Goal: Transaction & Acquisition: Obtain resource

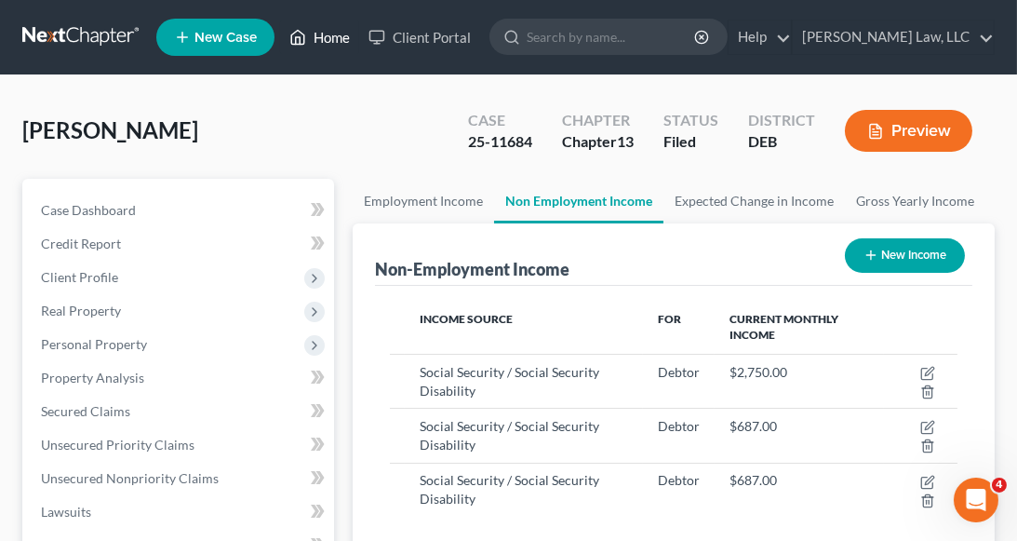
click at [322, 35] on link "Home" at bounding box center [319, 36] width 79 height 33
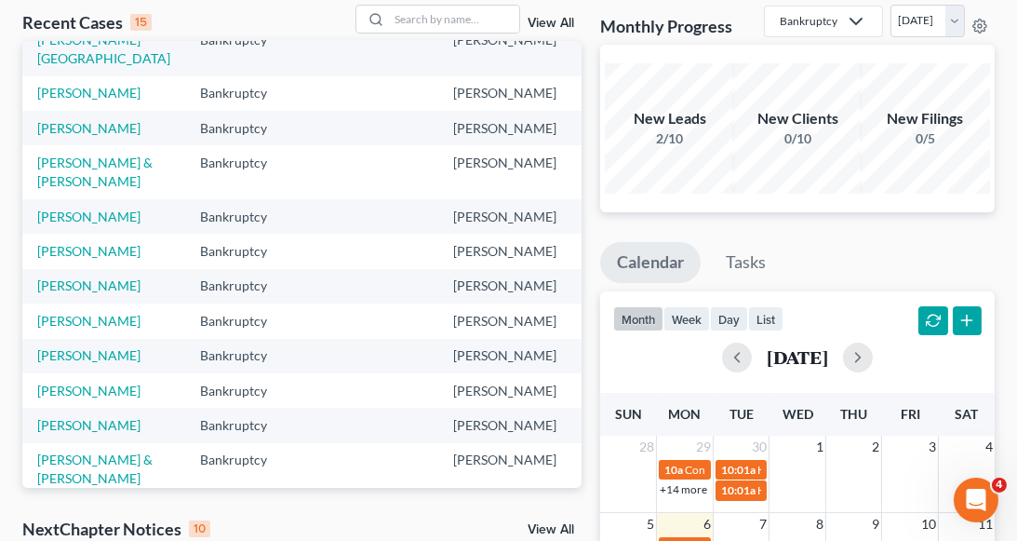
scroll to position [123, 0]
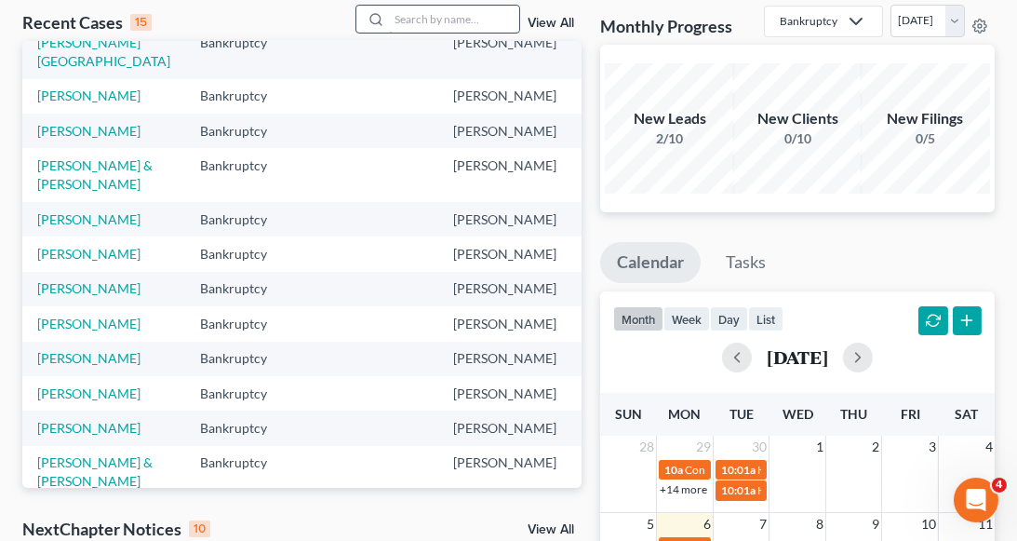
click at [408, 20] on input "search" at bounding box center [454, 19] width 130 height 27
type input "[PERSON_NAME]"
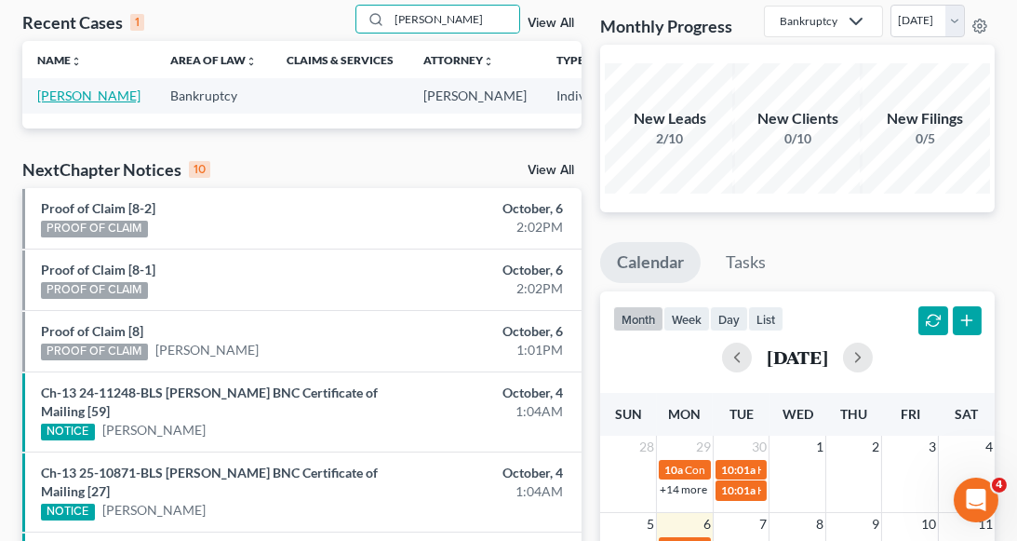
click at [41, 103] on link "[PERSON_NAME]" at bounding box center [88, 95] width 103 height 16
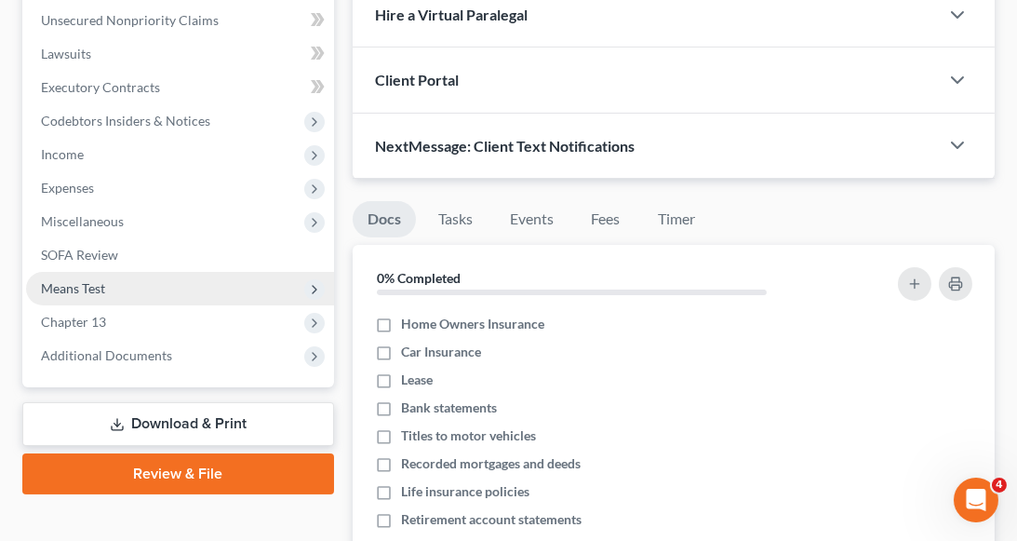
scroll to position [465, 0]
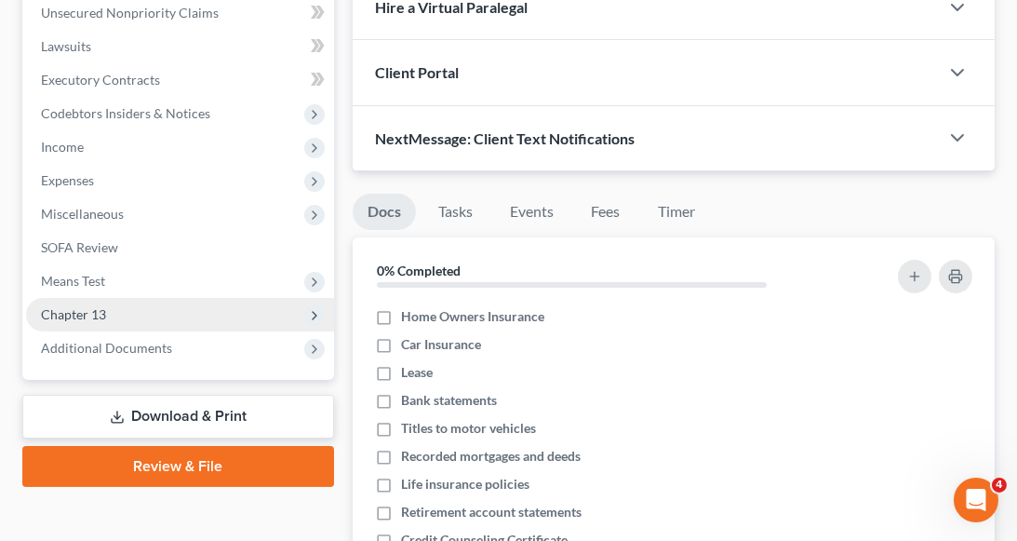
click at [131, 311] on span "Chapter 13" at bounding box center [180, 314] width 308 height 33
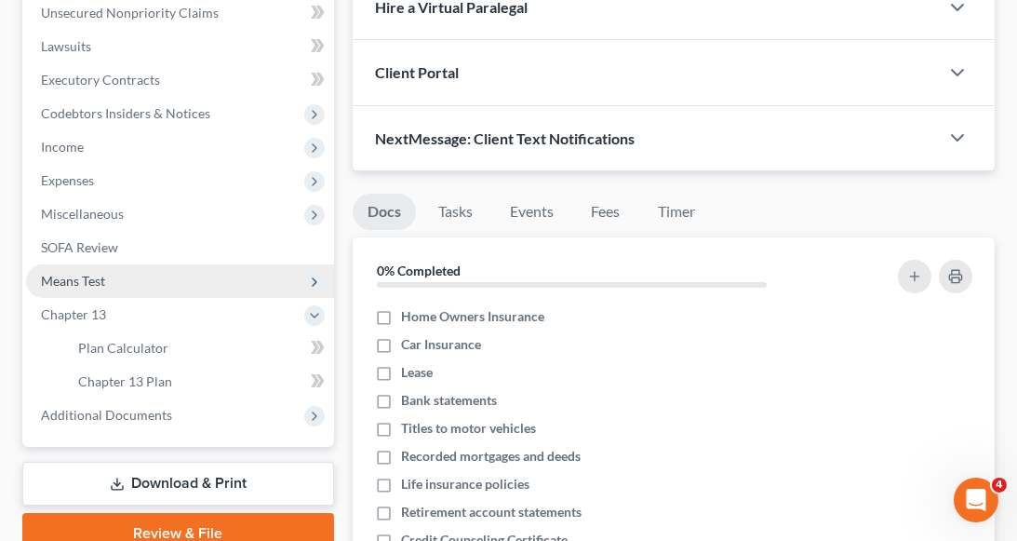
click at [124, 277] on span "Means Test" at bounding box center [180, 280] width 308 height 33
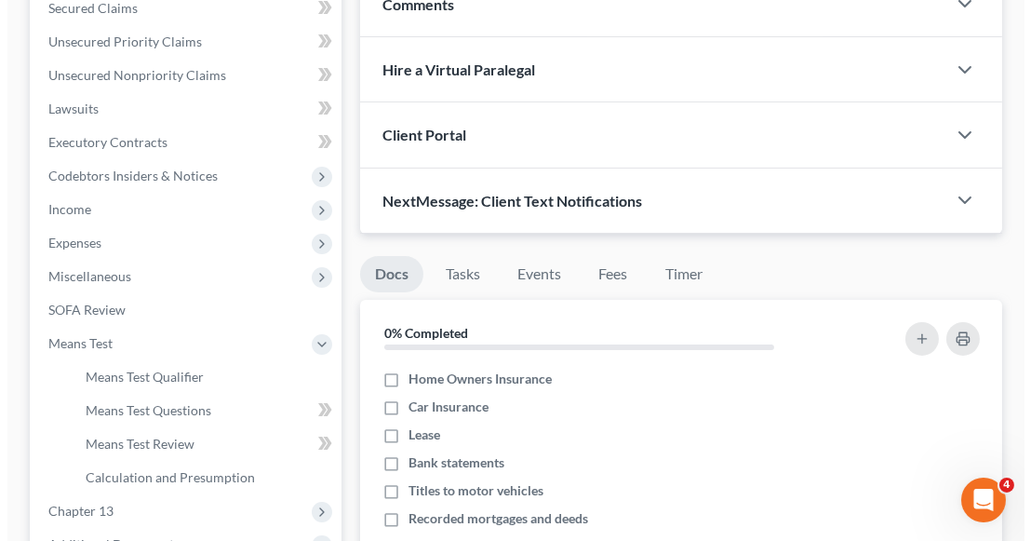
scroll to position [0, 0]
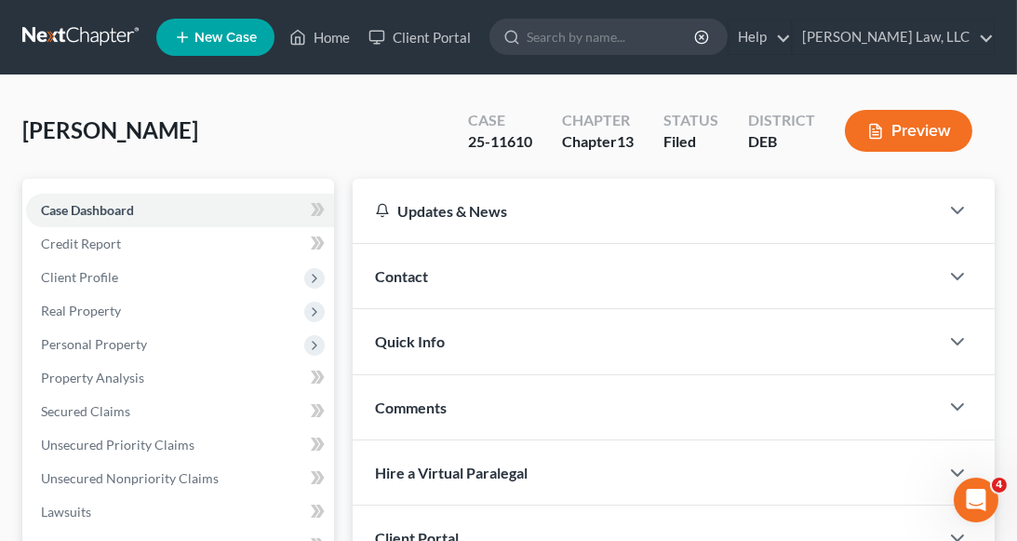
click at [878, 123] on icon "button" at bounding box center [875, 131] width 17 height 17
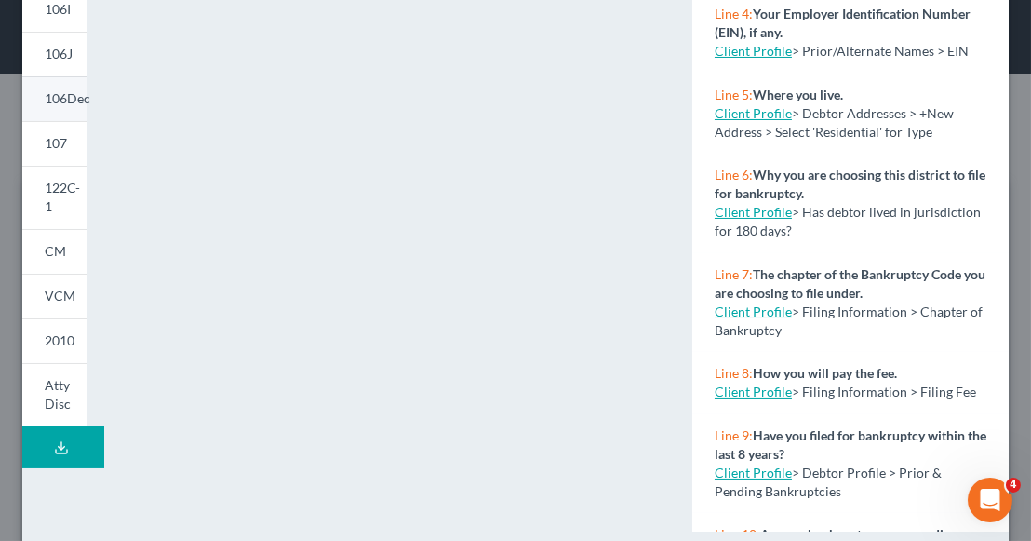
scroll to position [508, 0]
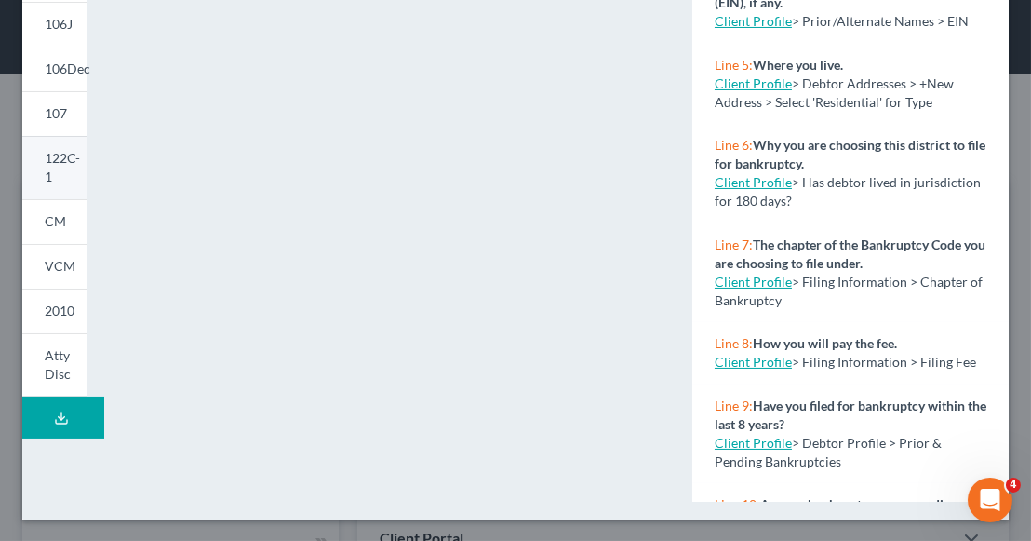
click at [59, 167] on link "122C-1" at bounding box center [54, 167] width 65 height 63
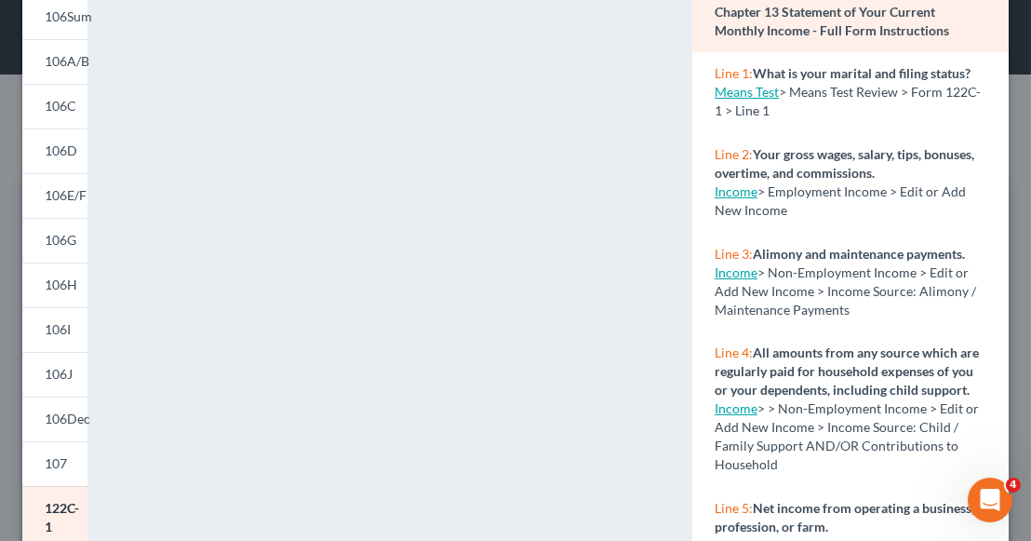
scroll to position [136, 0]
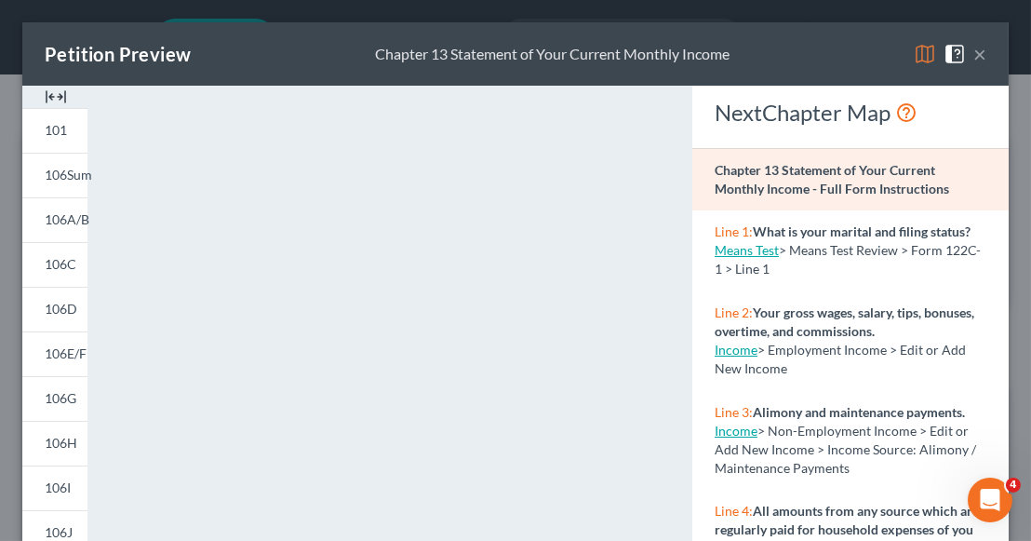
click at [973, 53] on button "×" at bounding box center [979, 54] width 13 height 22
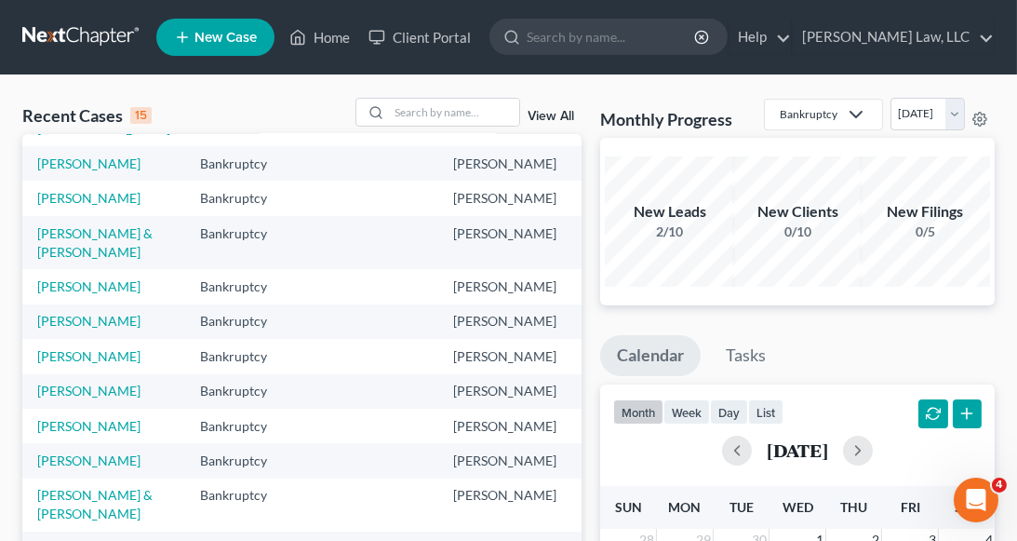
scroll to position [372, 0]
click at [60, 379] on td "[PERSON_NAME]" at bounding box center [103, 391] width 163 height 34
click at [61, 386] on link "[PERSON_NAME]" at bounding box center [88, 390] width 103 height 16
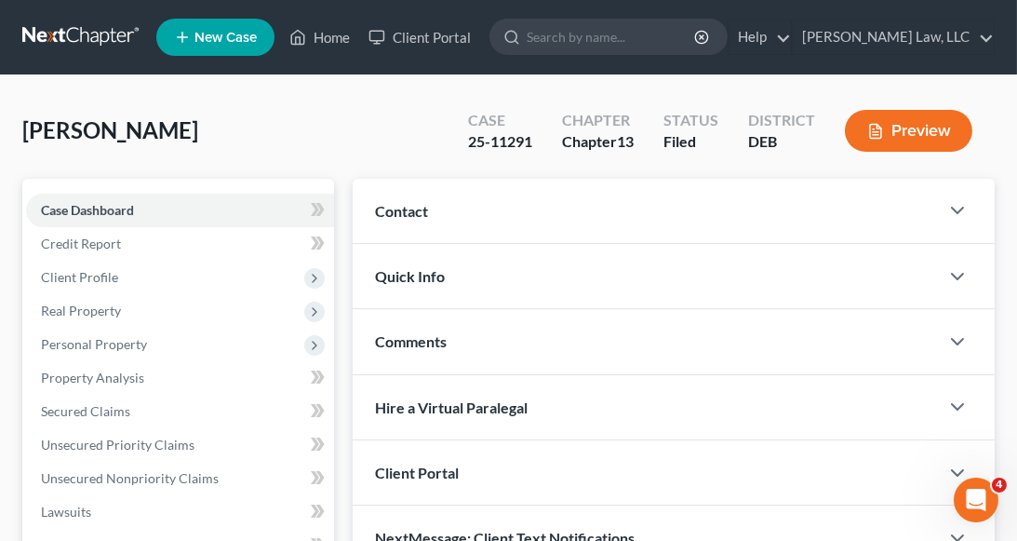
click at [910, 118] on button "Preview" at bounding box center [908, 131] width 127 height 42
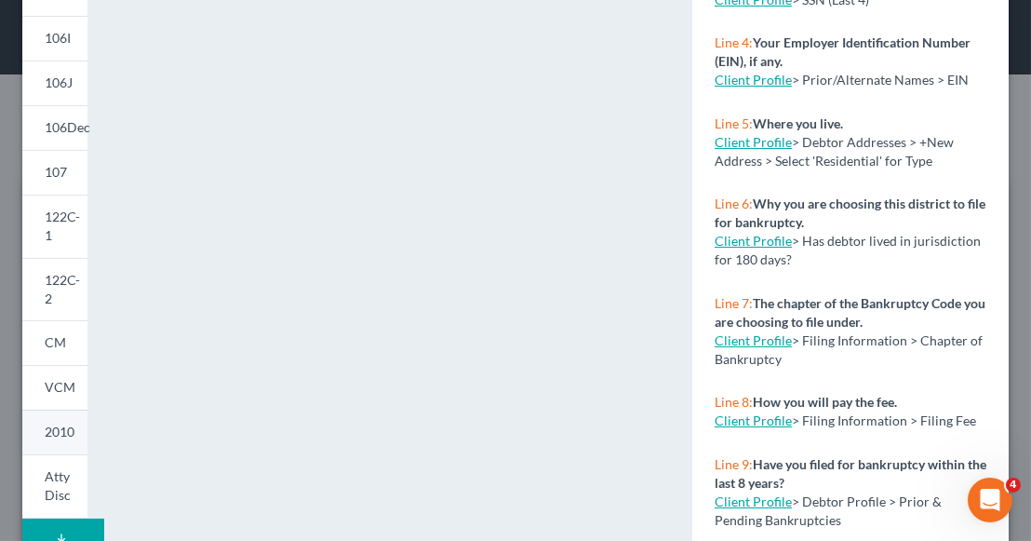
scroll to position [490, 0]
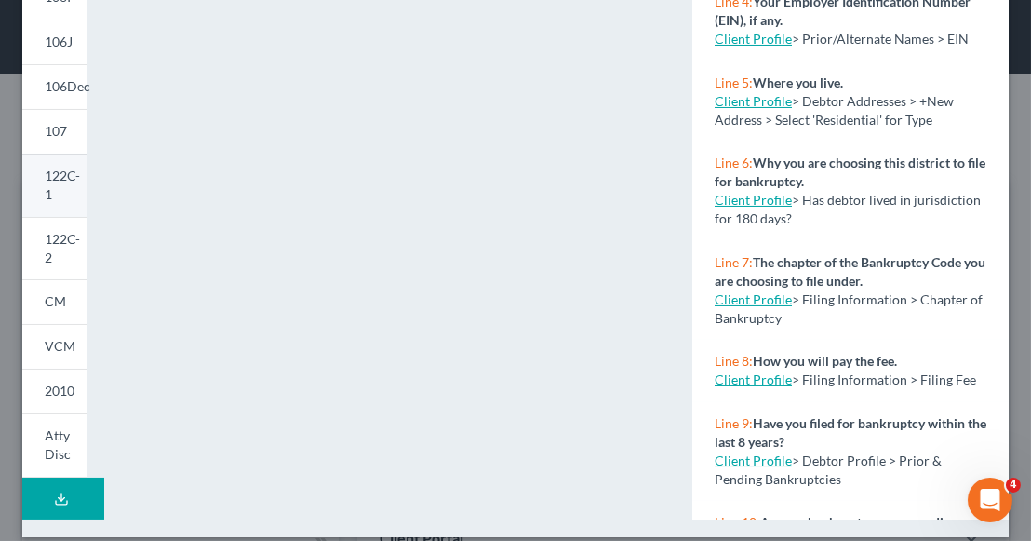
click at [58, 190] on link "122C-1" at bounding box center [54, 185] width 65 height 63
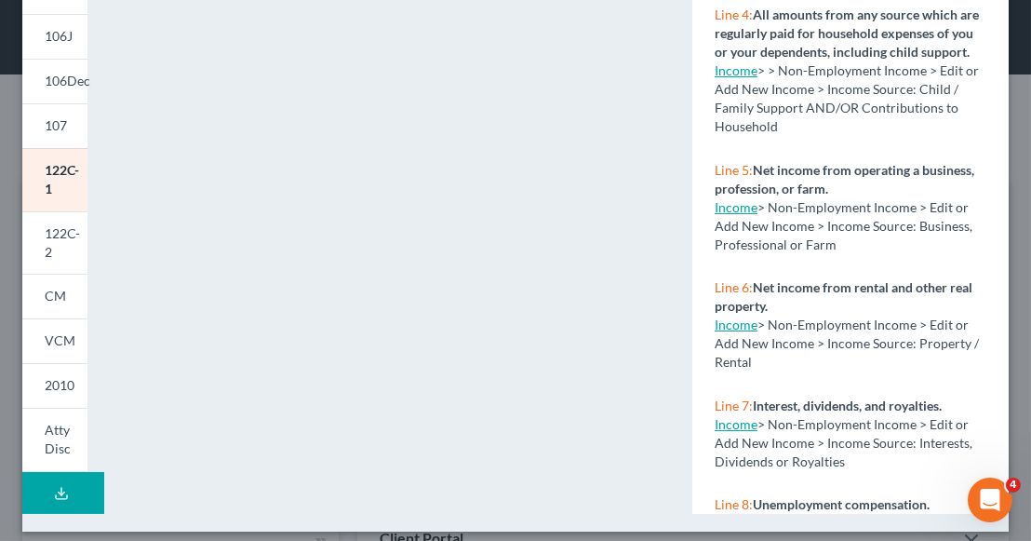
scroll to position [508, 0]
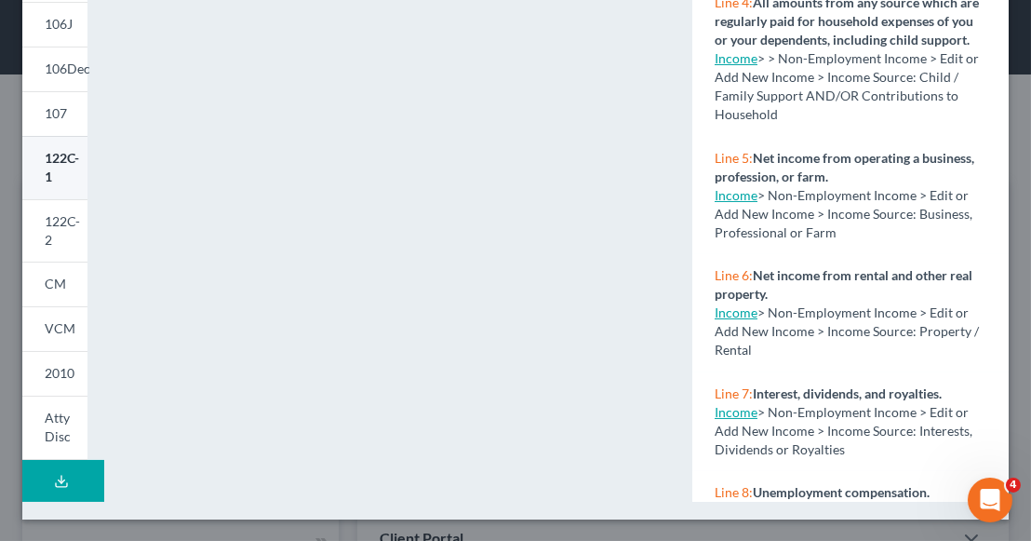
click at [72, 181] on link "122C-1" at bounding box center [54, 167] width 65 height 63
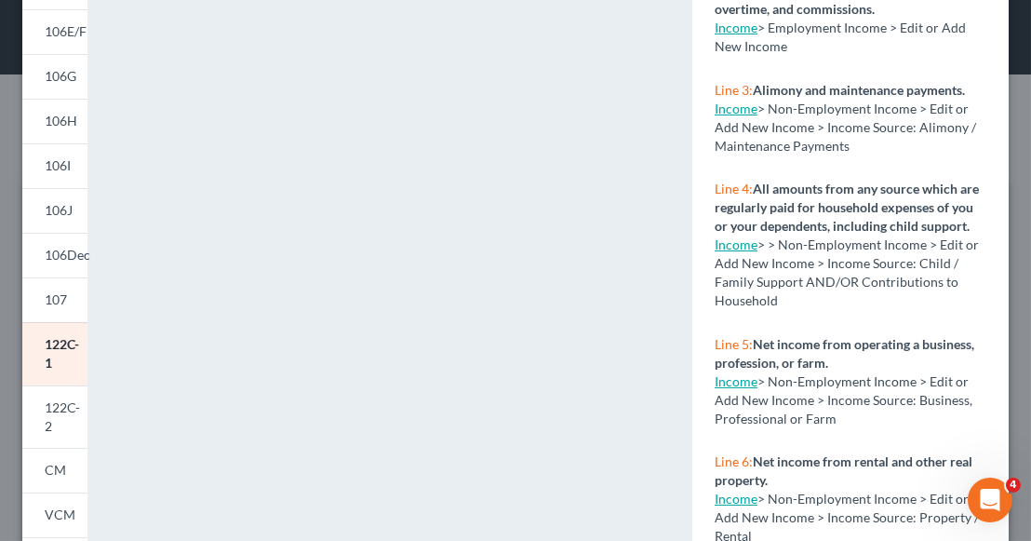
scroll to position [229, 0]
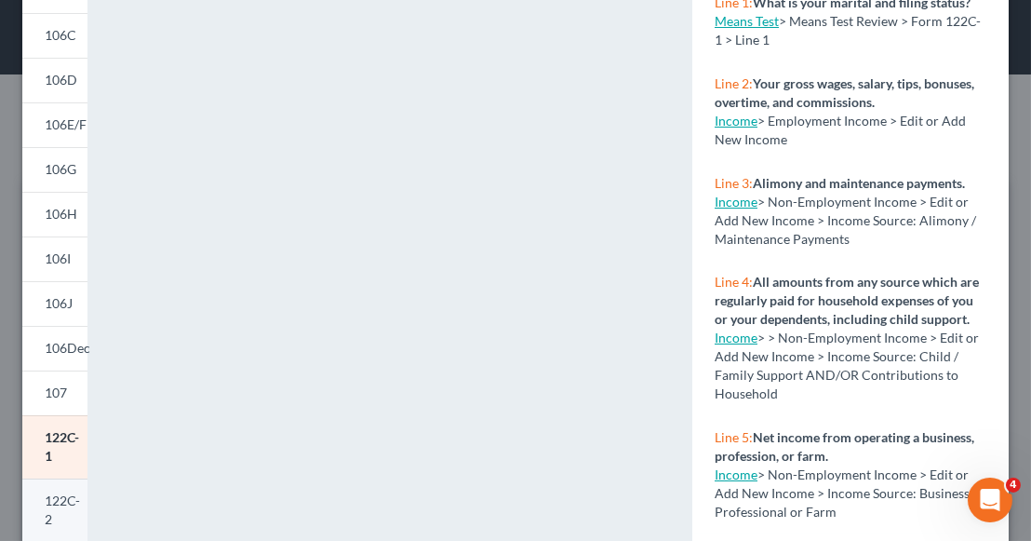
click at [52, 493] on span "122C-2" at bounding box center [62, 509] width 35 height 34
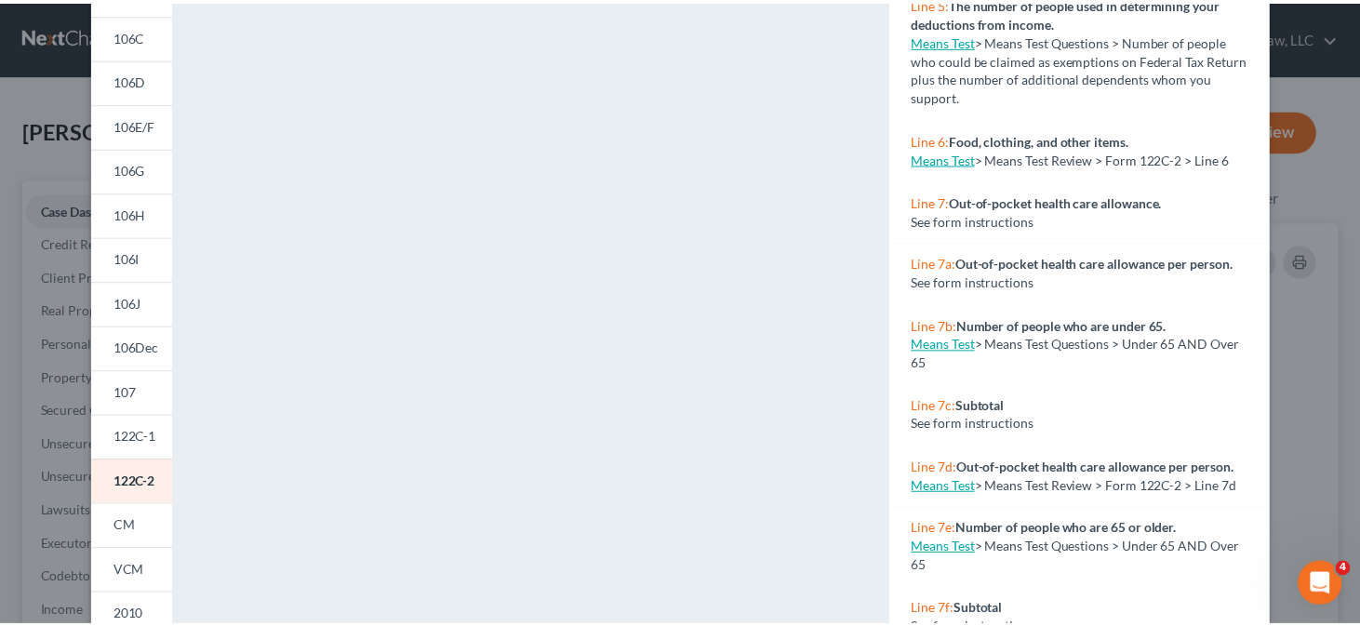
scroll to position [0, 0]
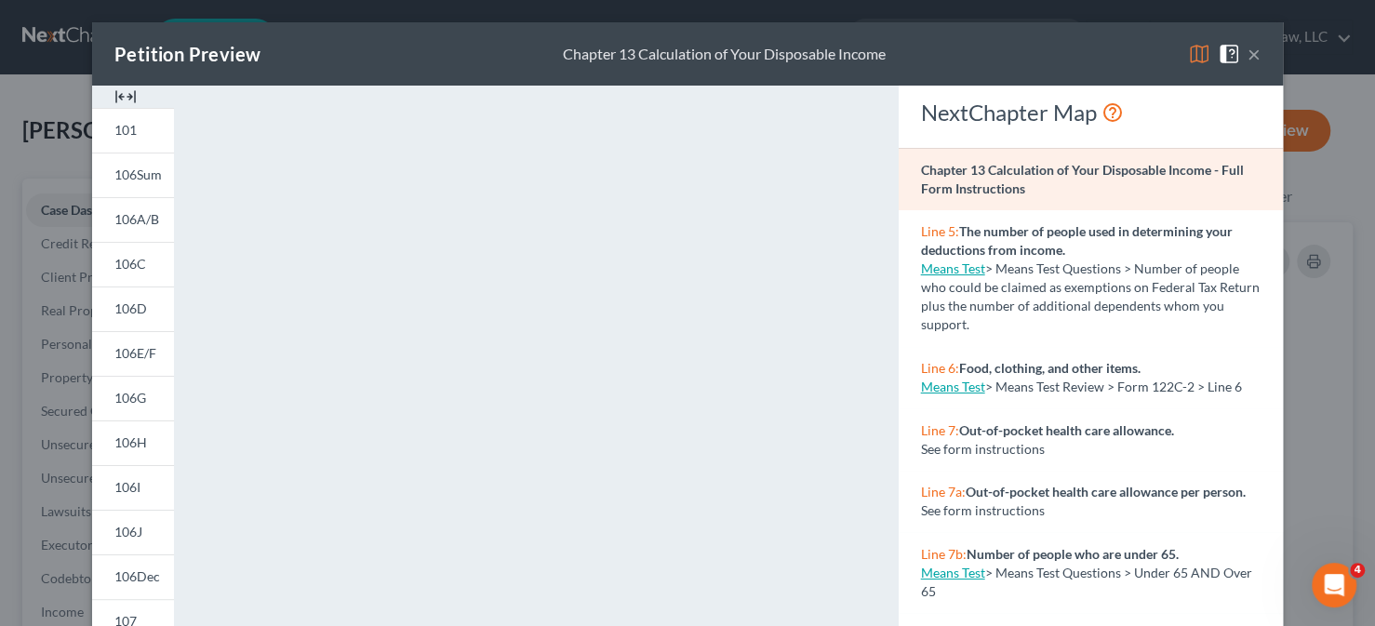
click at [1016, 53] on button "×" at bounding box center [1254, 54] width 13 height 22
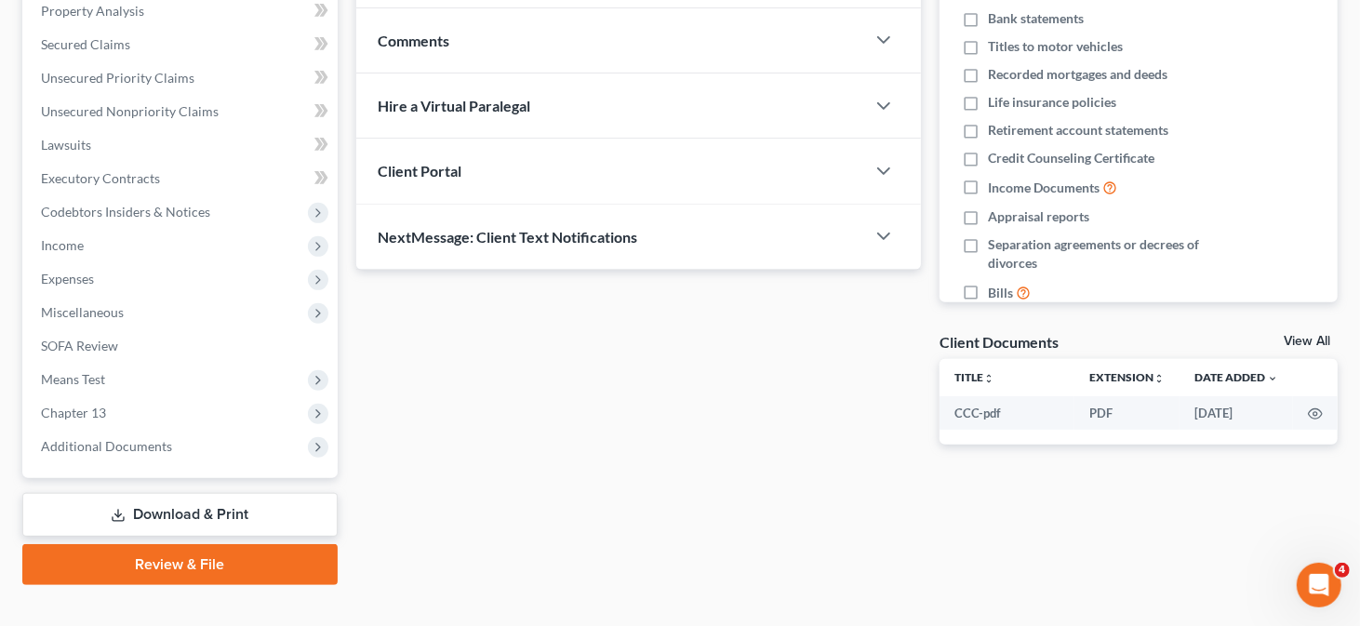
scroll to position [372, 0]
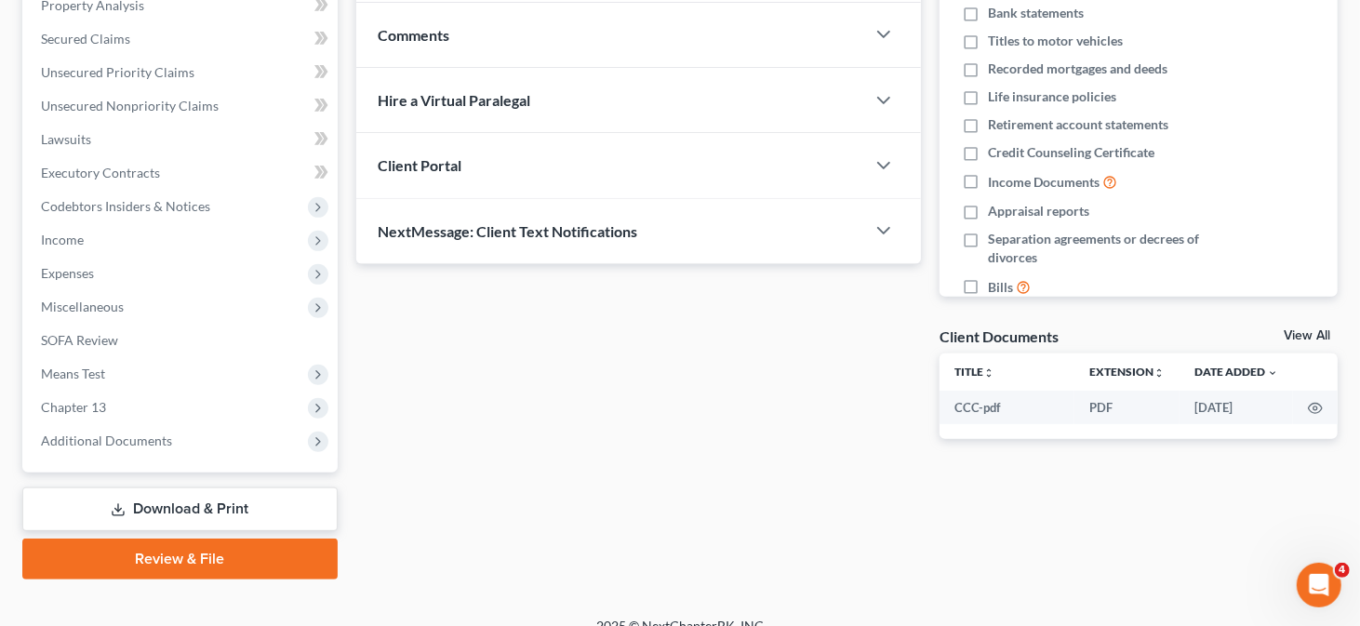
click at [210, 515] on link "Download & Print" at bounding box center [179, 510] width 315 height 44
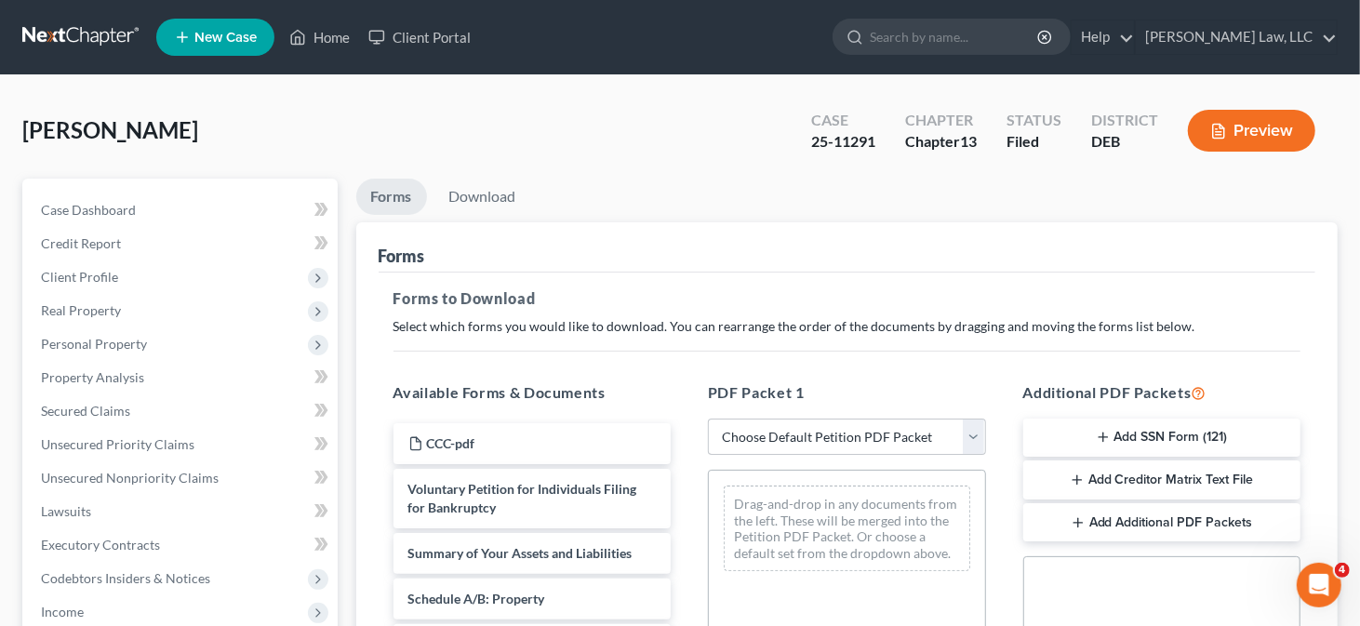
scroll to position [186, 0]
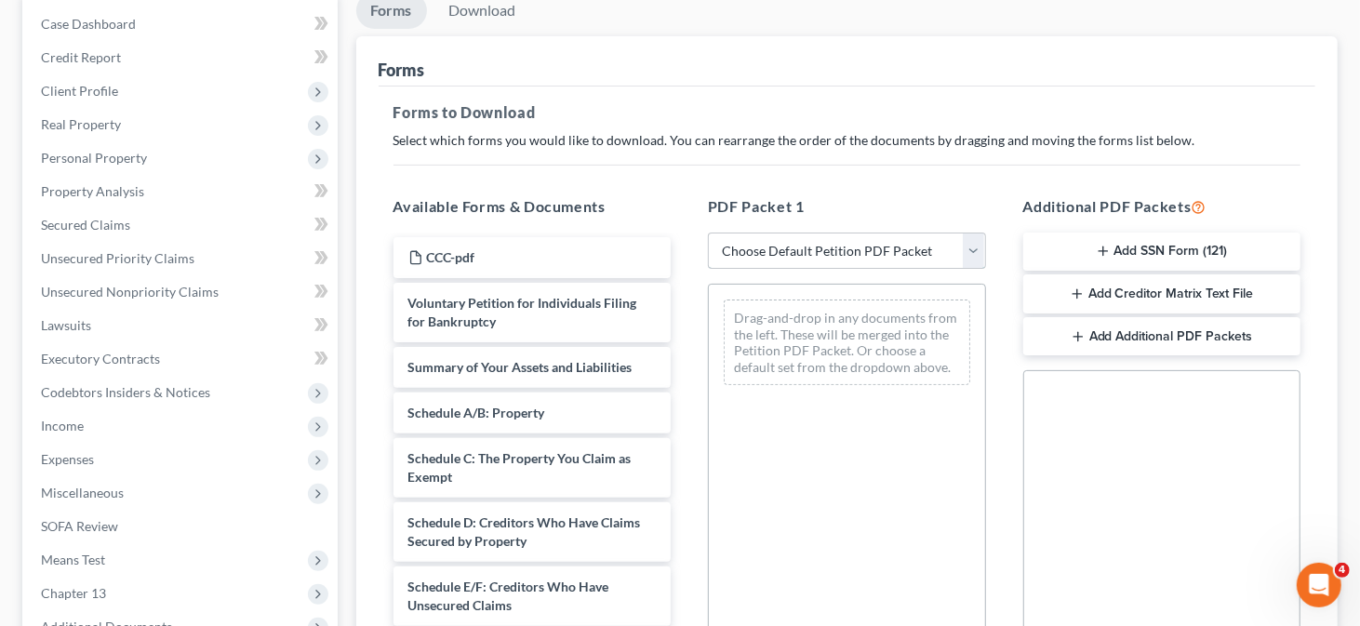
click at [923, 239] on select "Choose Default Petition PDF Packet Complete Bankruptcy Petition (all forms and …" at bounding box center [847, 251] width 278 height 37
select select "2"
click at [708, 233] on select "Choose Default Petition PDF Packet Complete Bankruptcy Petition (all forms and …" at bounding box center [847, 251] width 278 height 37
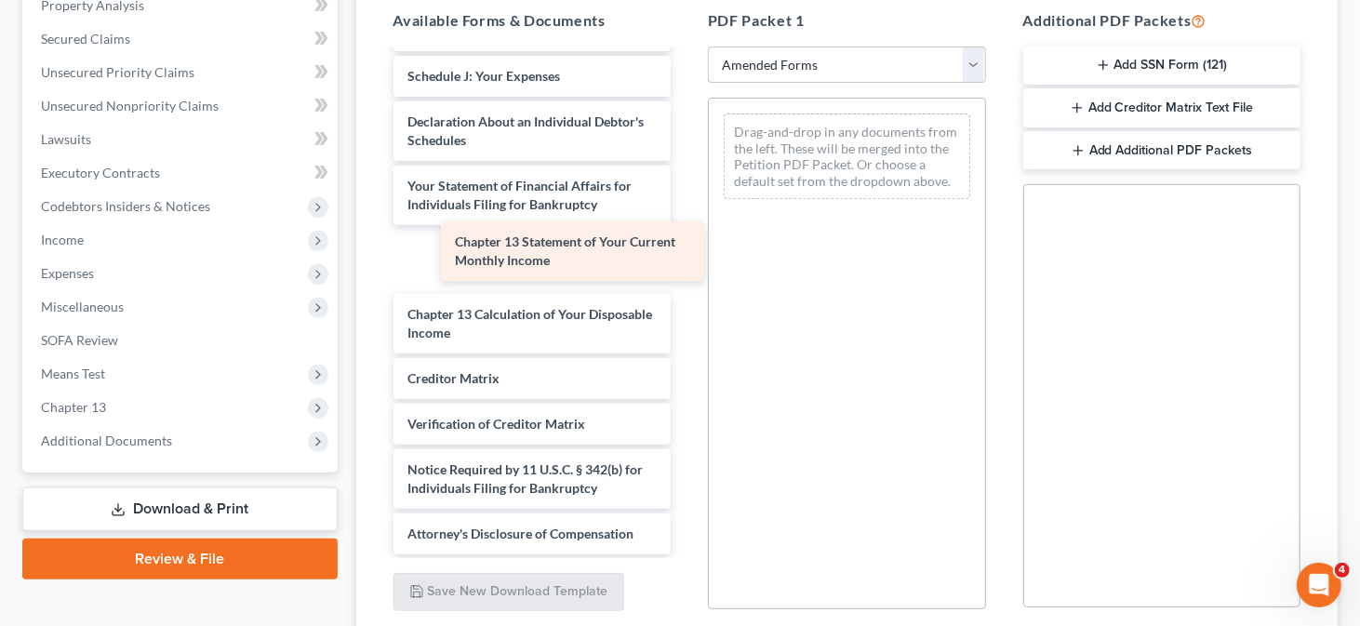
scroll to position [434, 0]
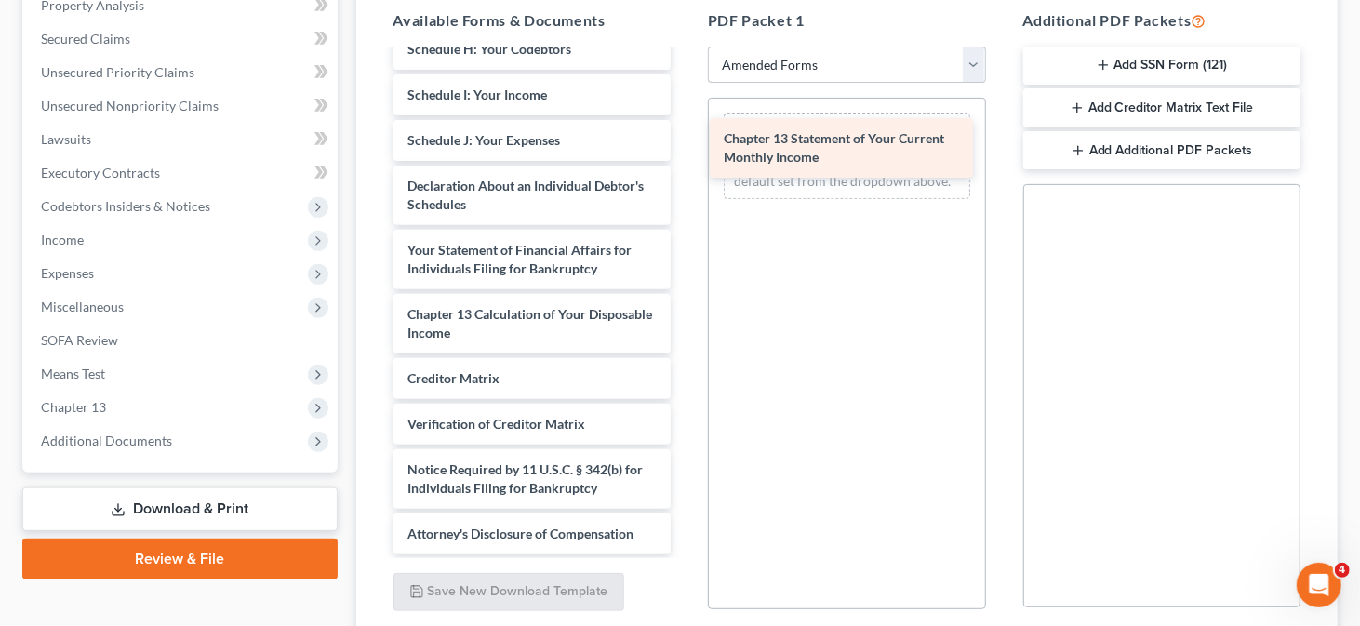
drag, startPoint x: 505, startPoint y: 266, endPoint x: 822, endPoint y: 157, distance: 334.5
click at [687, 157] on div "Chapter 13 Statement of Your Current Monthly Income Voluntary Petition for Indi…" at bounding box center [533, 86] width 308 height 938
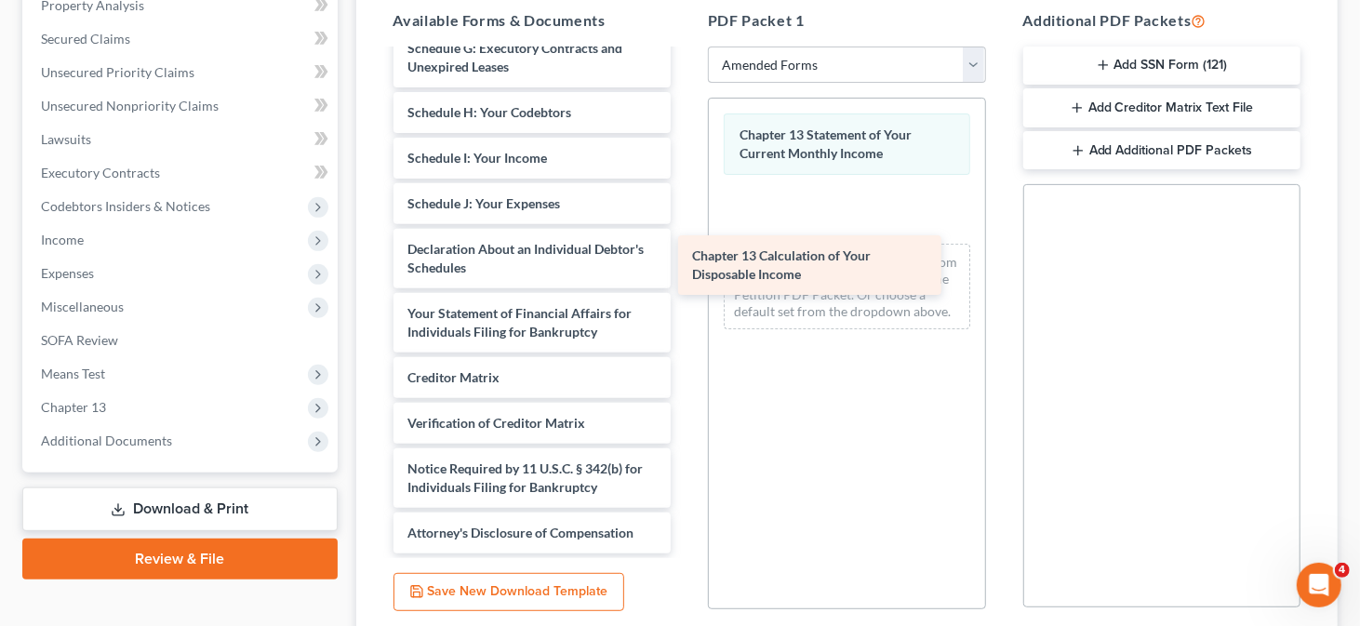
scroll to position [371, 0]
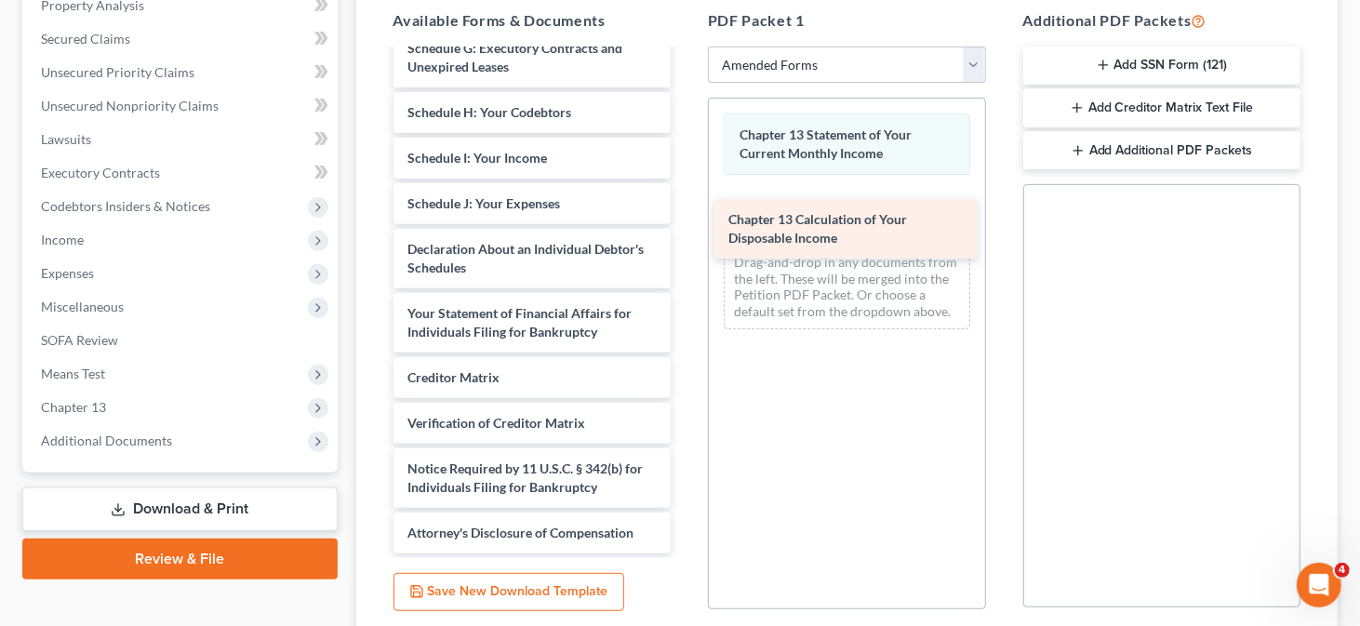
drag, startPoint x: 475, startPoint y: 329, endPoint x: 795, endPoint y: 237, distance: 333.9
click at [687, 237] on div "Chapter 13 Calculation of Your Disposable Income Voluntary Petition for Individ…" at bounding box center [533, 117] width 308 height 874
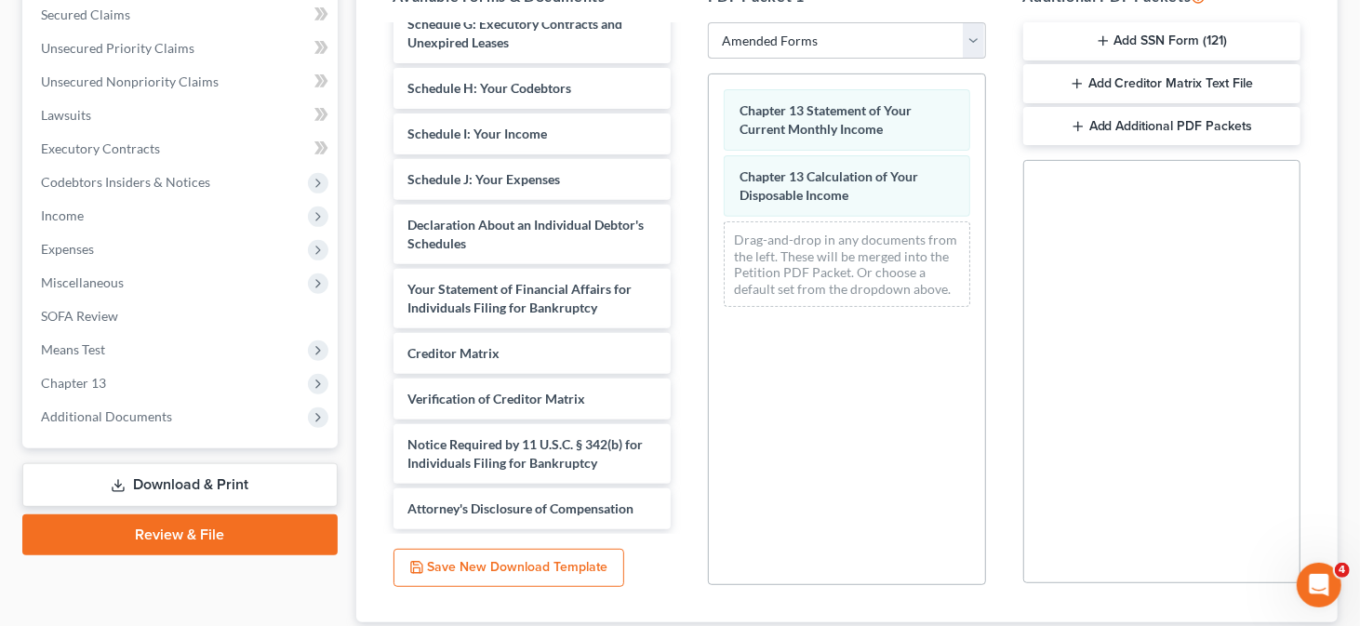
scroll to position [521, 0]
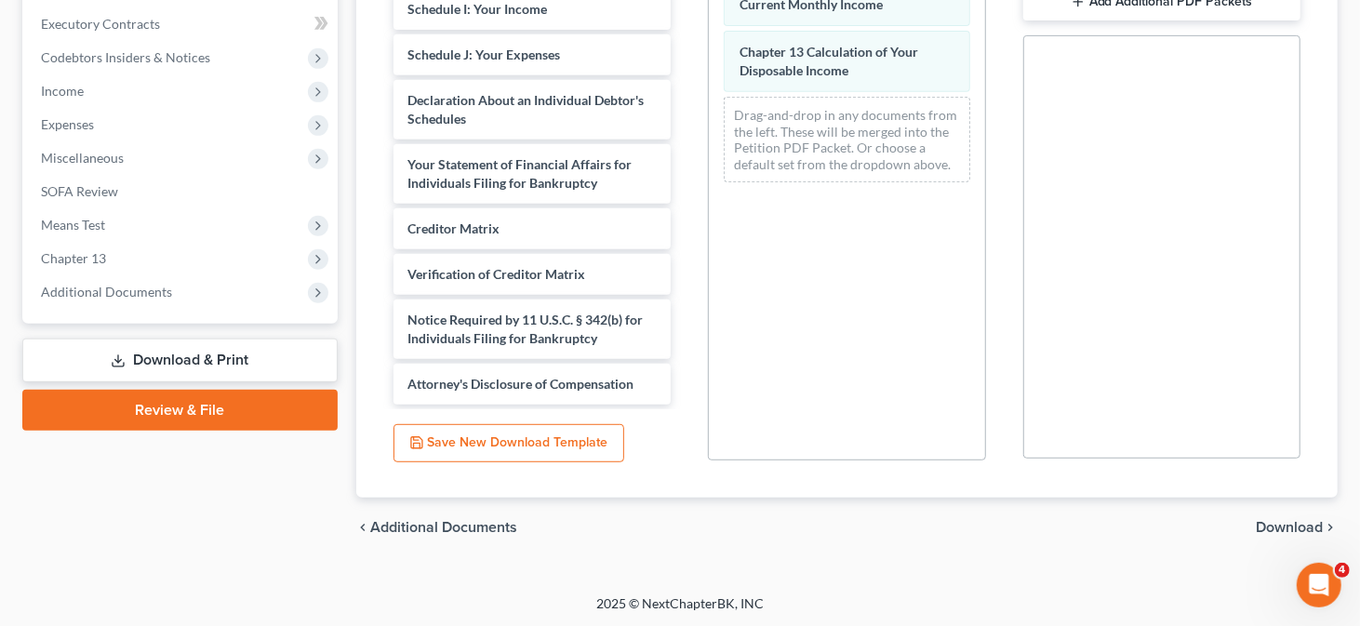
click at [1016, 534] on div "chevron_left Additional Documents Download chevron_right" at bounding box center [847, 528] width 982 height 60
click at [1016, 526] on span "Download" at bounding box center [1289, 527] width 67 height 15
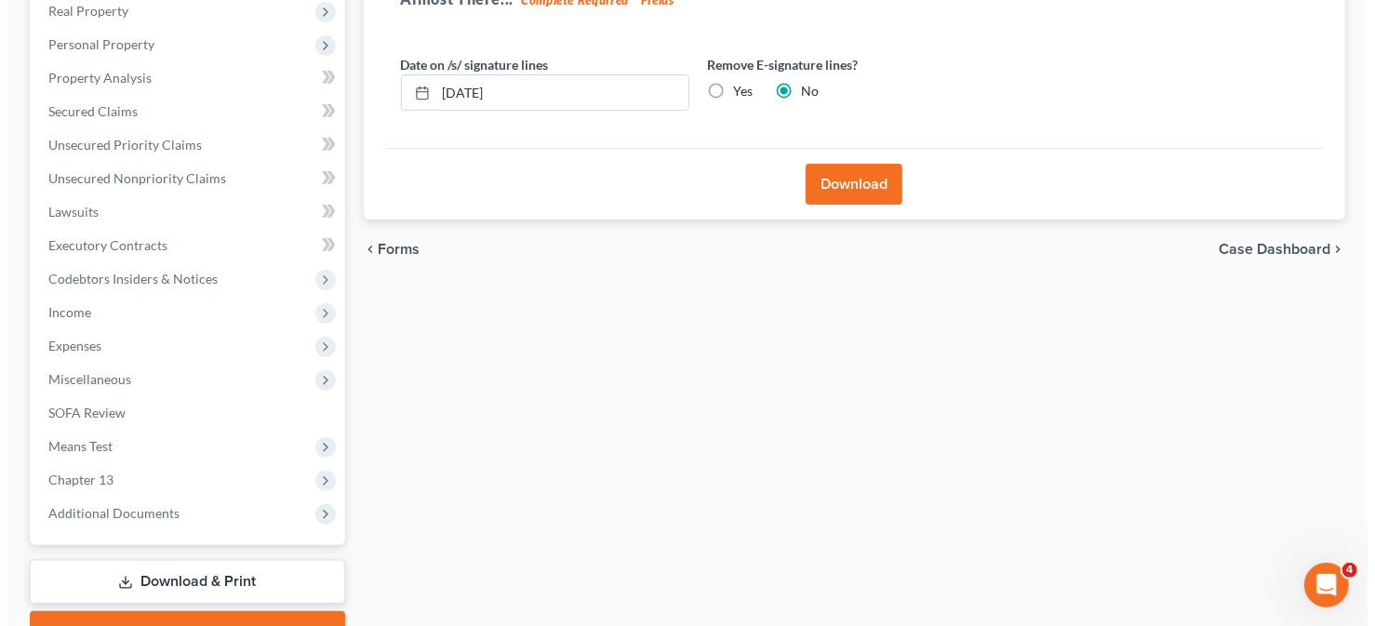
scroll to position [114, 0]
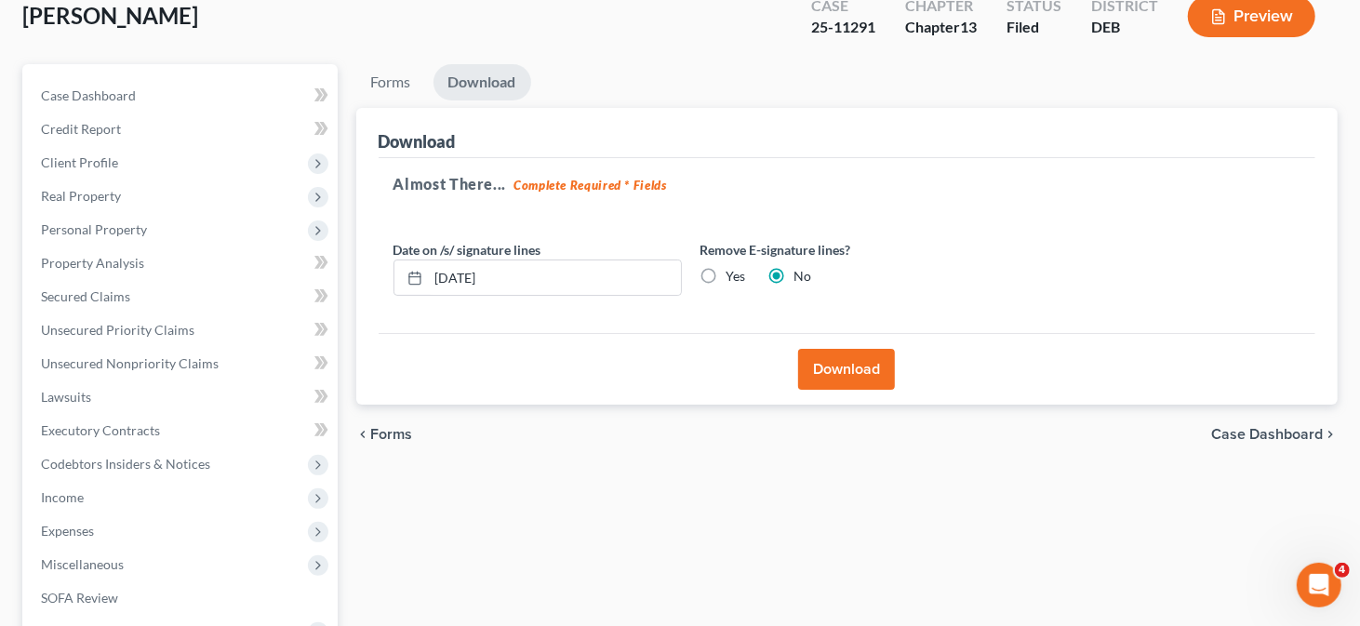
click at [865, 369] on button "Download" at bounding box center [846, 369] width 97 height 41
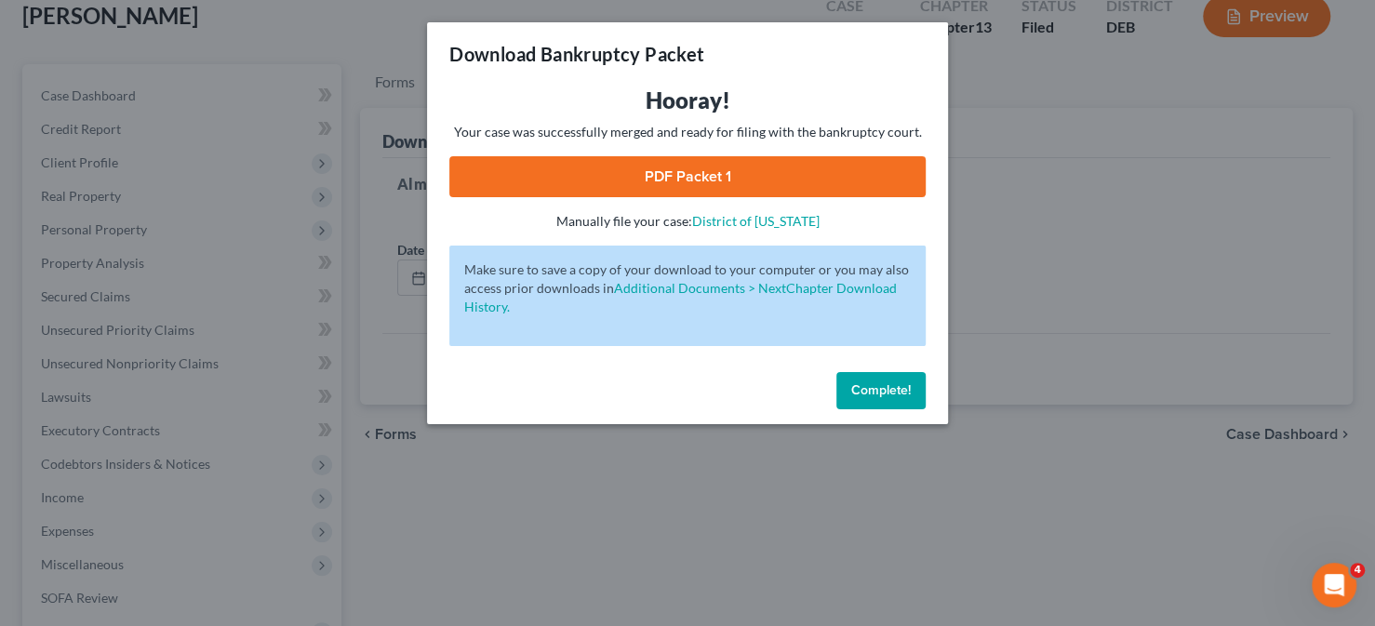
click at [692, 169] on link "PDF Packet 1" at bounding box center [687, 176] width 476 height 41
